Goal: Task Accomplishment & Management: Manage account settings

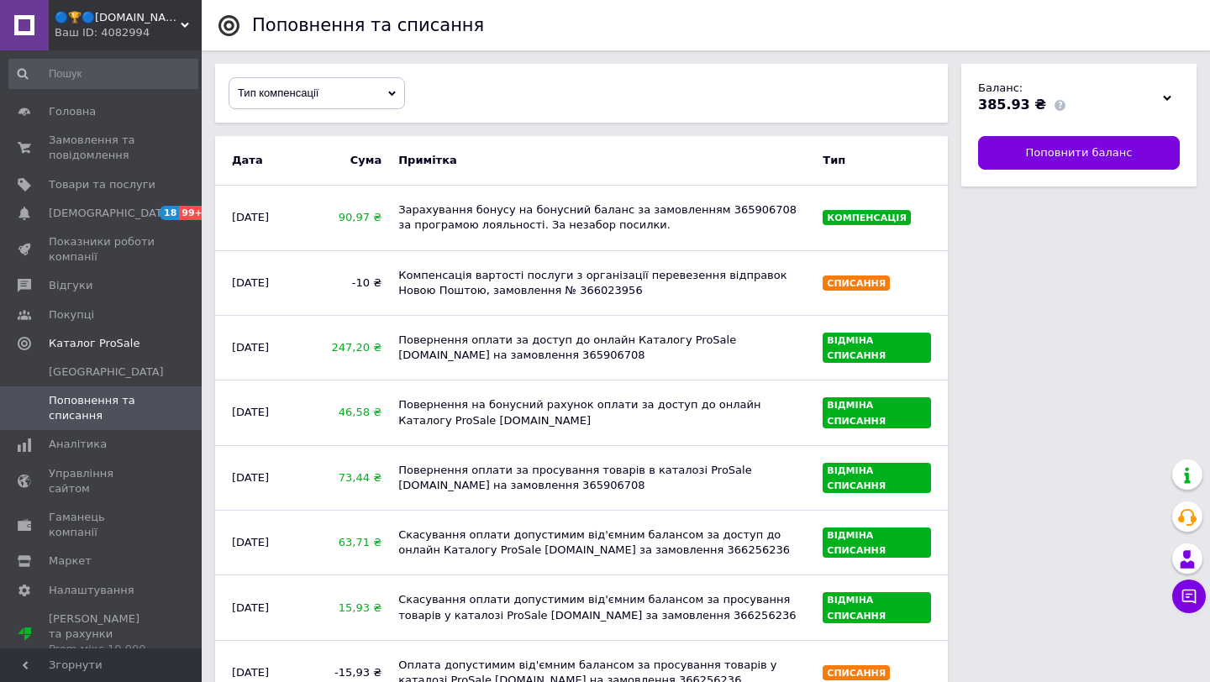
scroll to position [45, 0]
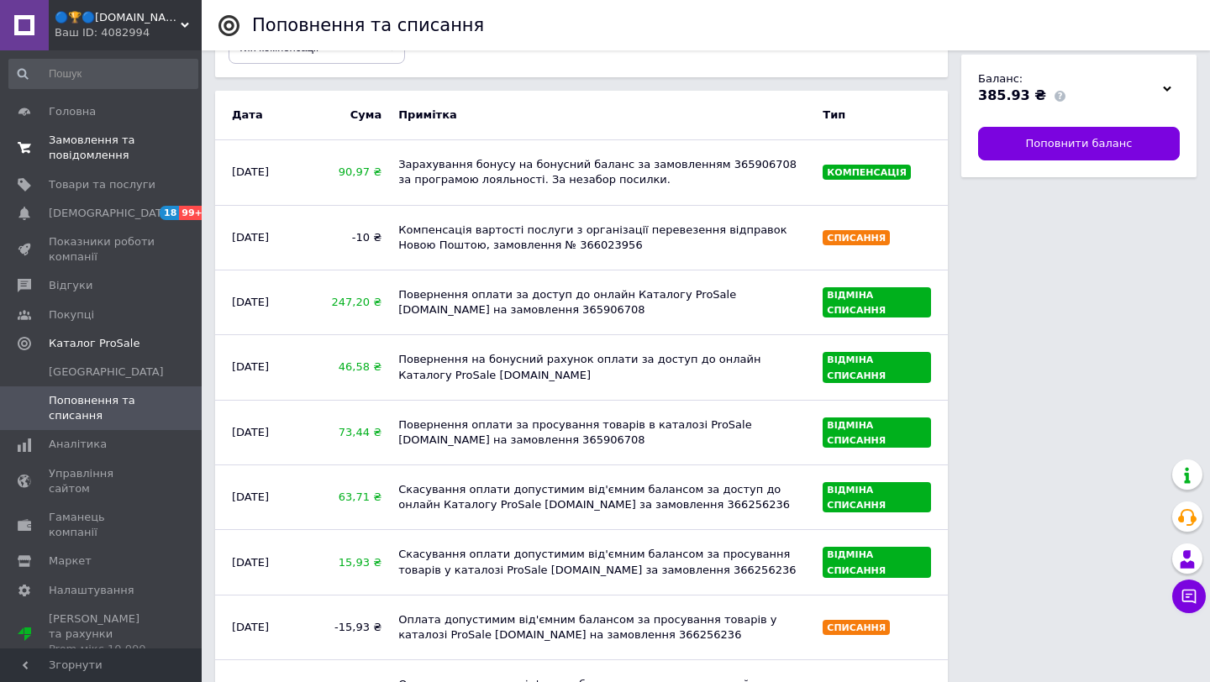
click at [95, 144] on span "Замовлення та повідомлення" at bounding box center [102, 148] width 107 height 30
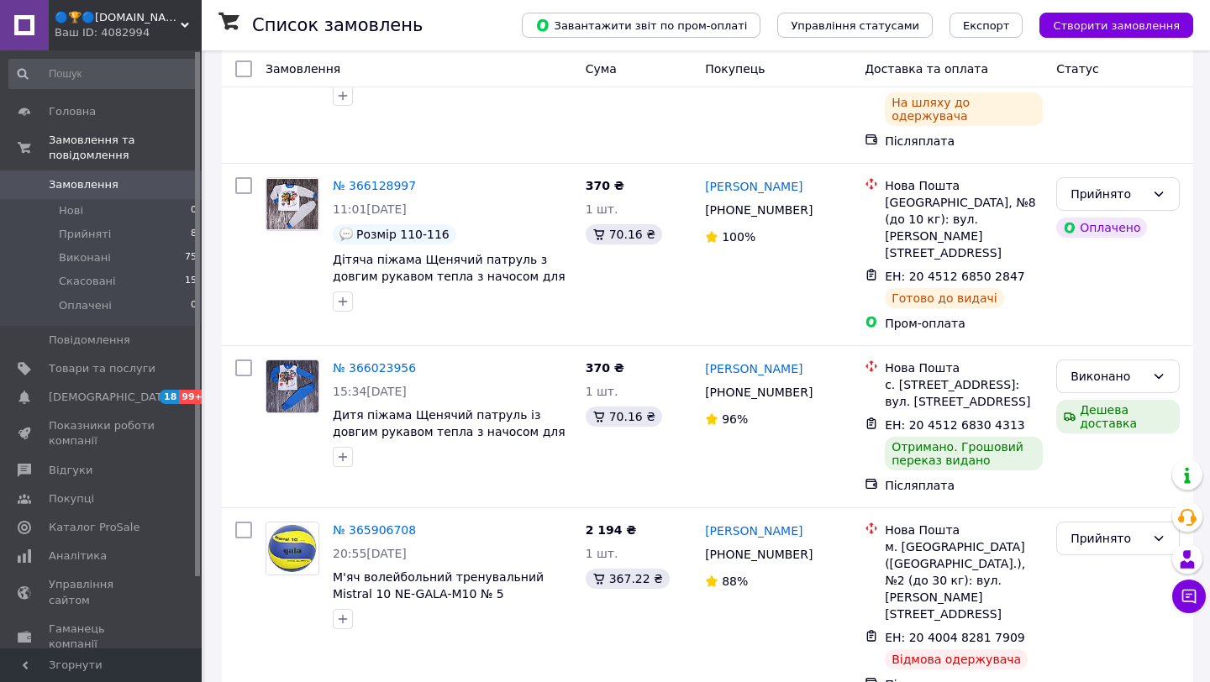
scroll to position [685, 0]
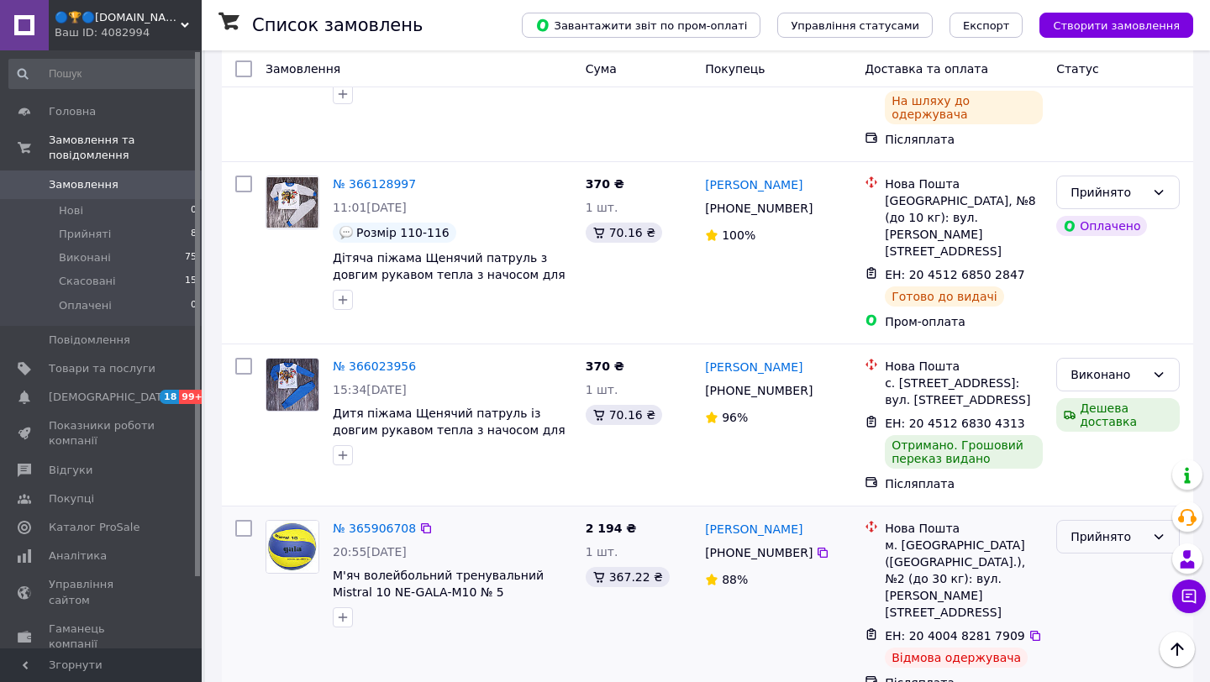
click at [1159, 530] on icon at bounding box center [1158, 536] width 13 height 13
click at [1111, 480] on li "Виконано" at bounding box center [1118, 483] width 122 height 30
click at [111, 526] on span "Каталог ProSale" at bounding box center [94, 527] width 91 height 15
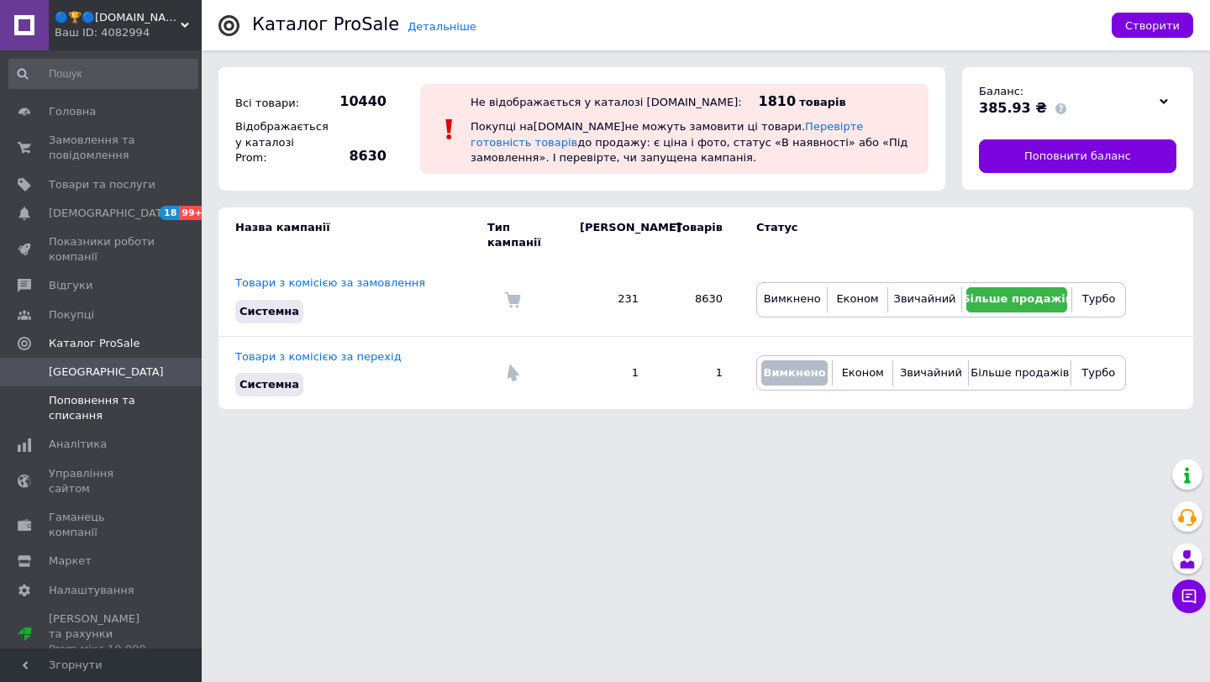
click at [91, 407] on span "Поповнення та списання" at bounding box center [102, 408] width 107 height 30
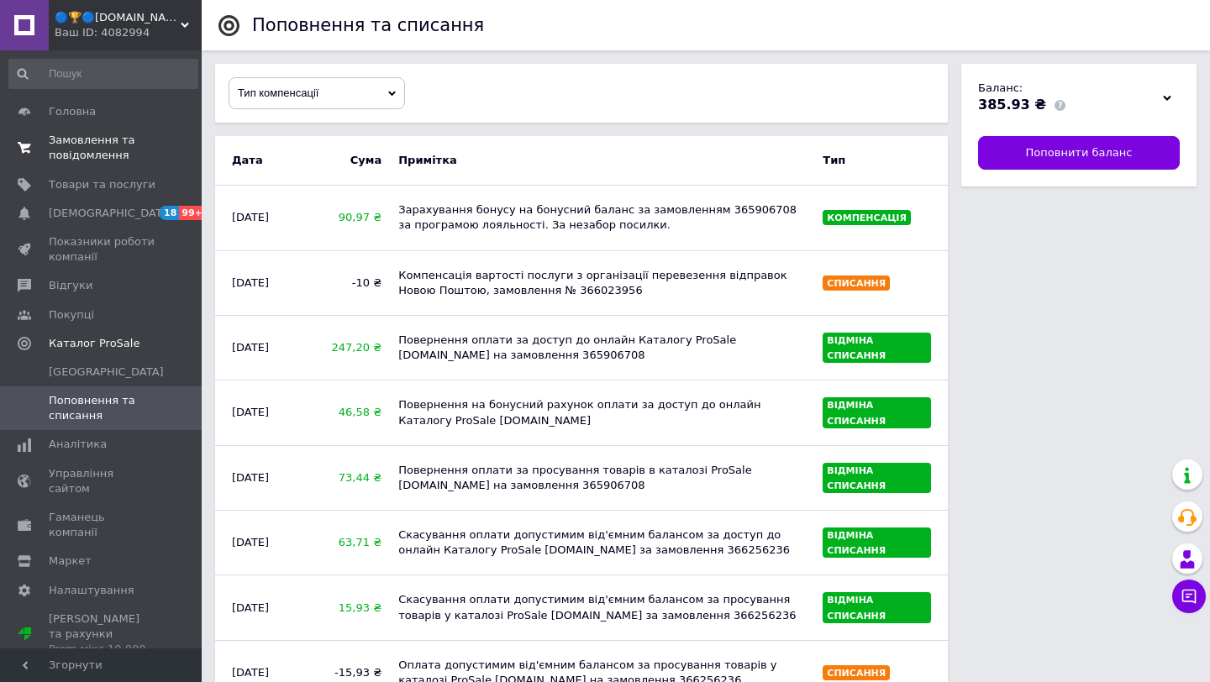
click at [90, 153] on span "Замовлення та повідомлення" at bounding box center [102, 148] width 107 height 30
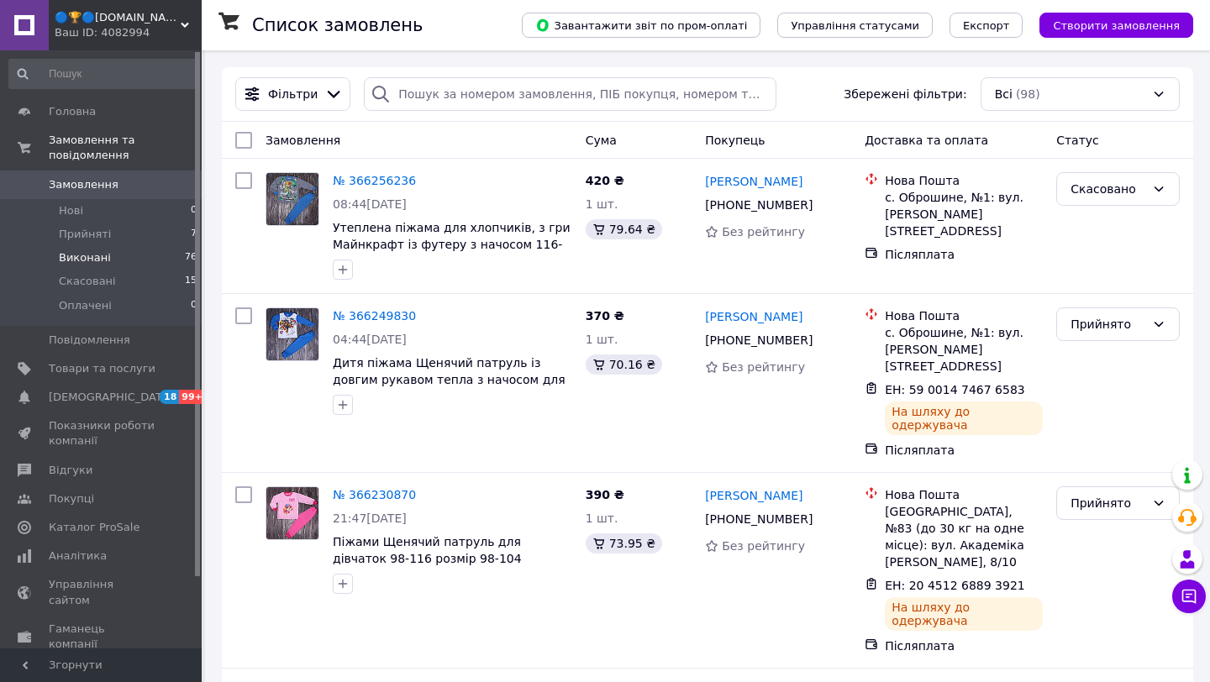
click at [102, 258] on span "Виконані" at bounding box center [85, 257] width 52 height 15
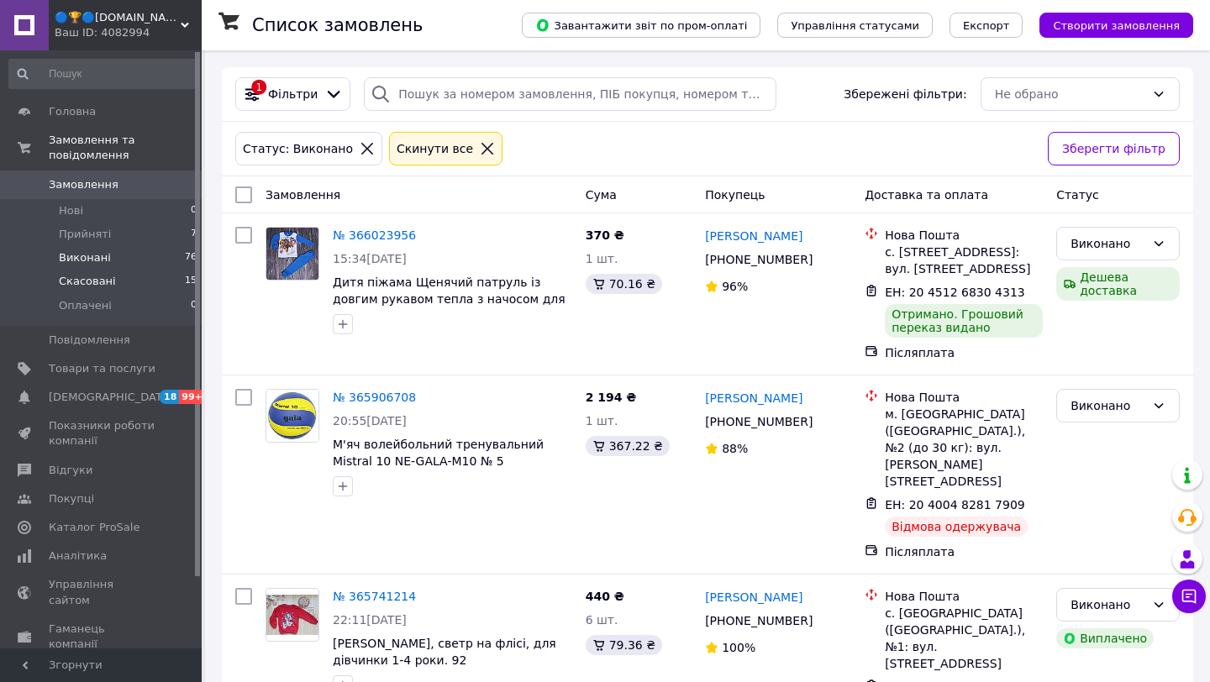
click at [101, 285] on span "Скасовані" at bounding box center [87, 281] width 57 height 15
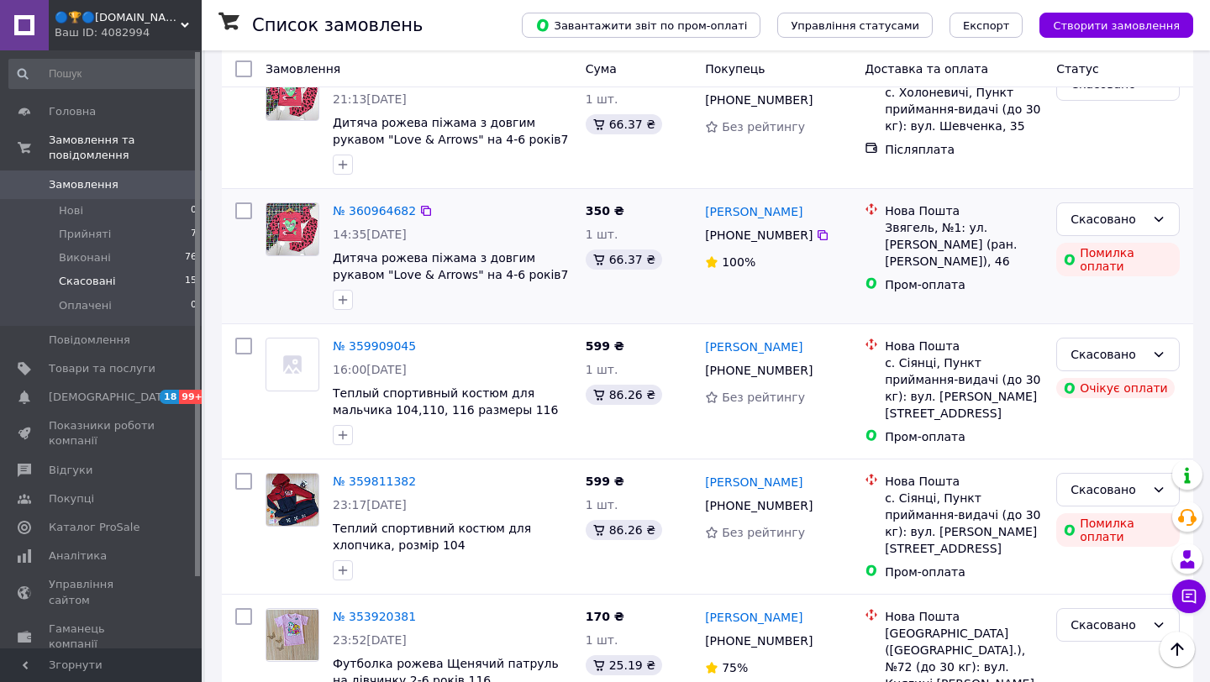
scroll to position [1378, 0]
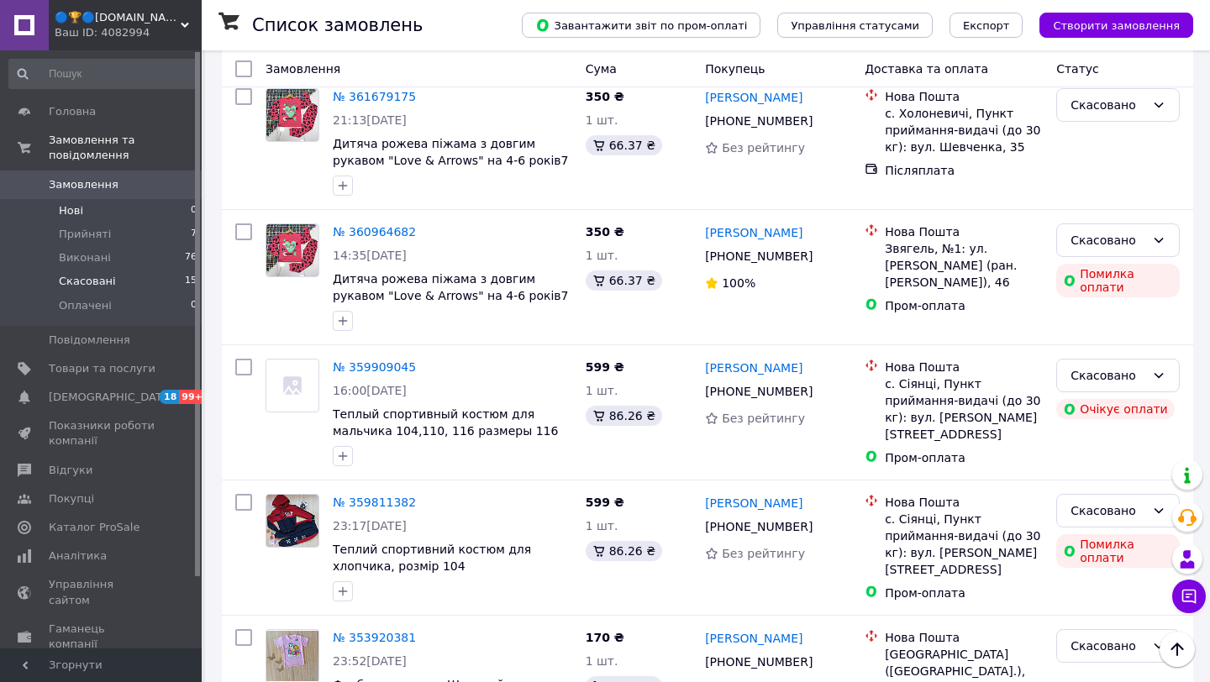
click at [78, 210] on span "Нові" at bounding box center [71, 210] width 24 height 15
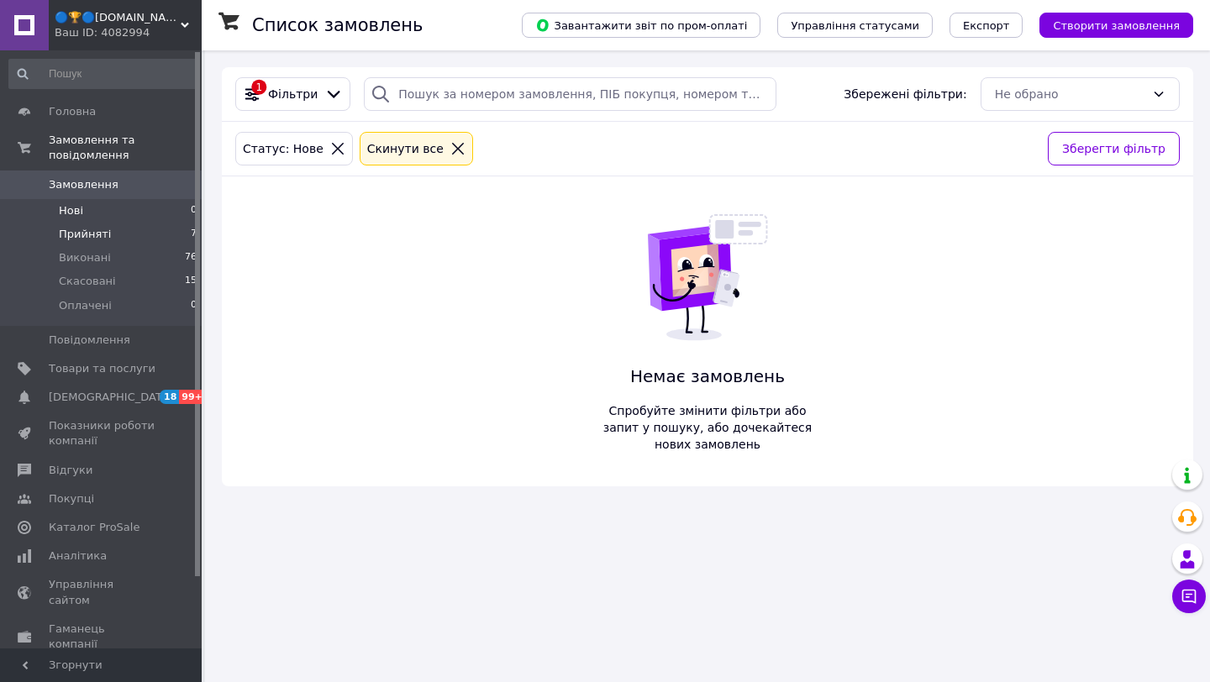
click at [77, 231] on span "Прийняті" at bounding box center [85, 234] width 52 height 15
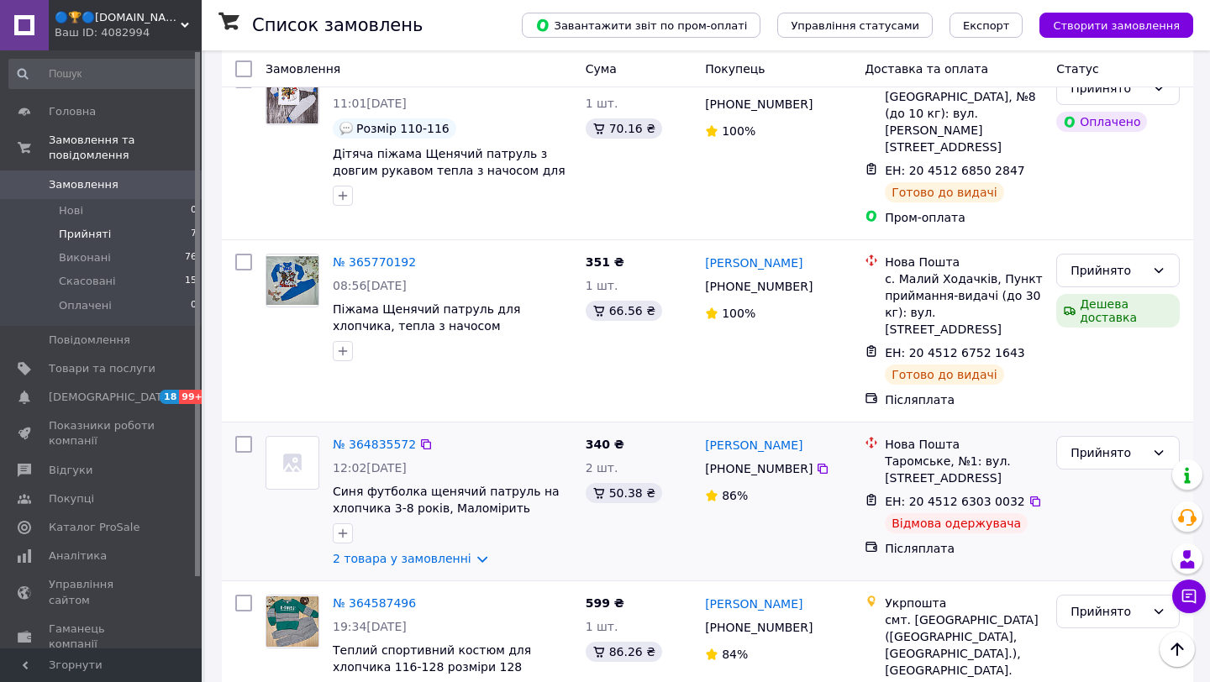
scroll to position [716, 0]
